Goal: Transaction & Acquisition: Purchase product/service

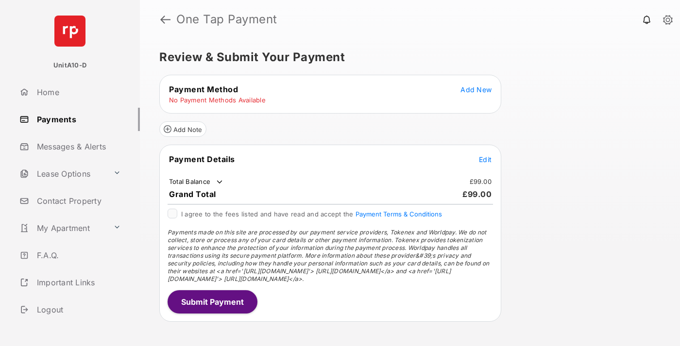
click at [476, 89] on span "Add New" at bounding box center [475, 89] width 31 height 8
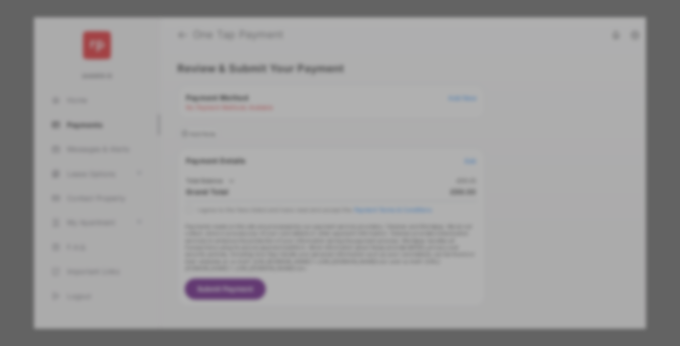
click at [338, 168] on div "BACS Direct Debit" at bounding box center [340, 177] width 218 height 18
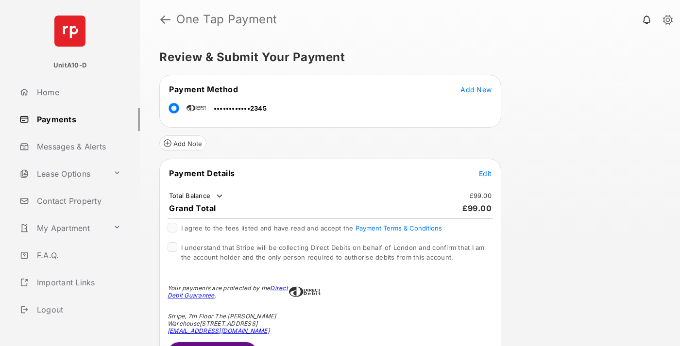
click at [485, 173] on span "Edit" at bounding box center [485, 173] width 13 height 8
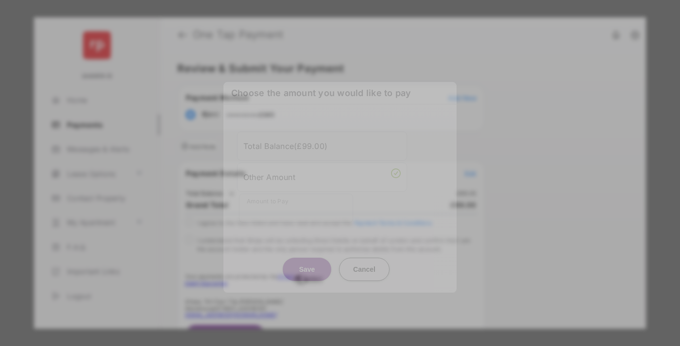
click at [322, 177] on div "Other Amount" at bounding box center [321, 177] width 157 height 17
type input "***"
click at [307, 258] on button "Save" at bounding box center [307, 269] width 49 height 23
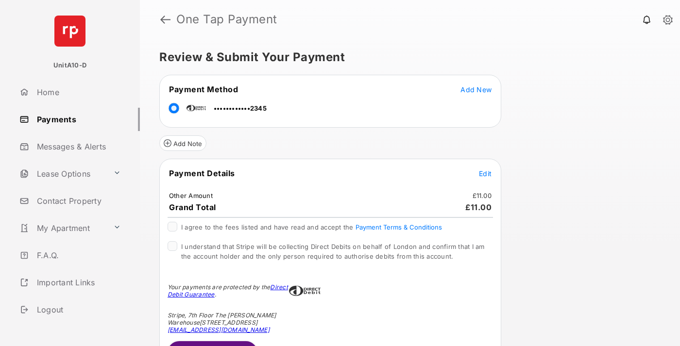
click at [485, 173] on span "Edit" at bounding box center [485, 173] width 13 height 8
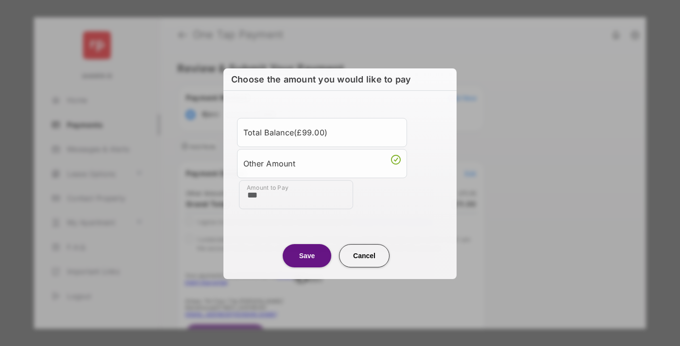
click at [307, 255] on button "Save" at bounding box center [307, 255] width 49 height 23
